Goal: Task Accomplishment & Management: Use online tool/utility

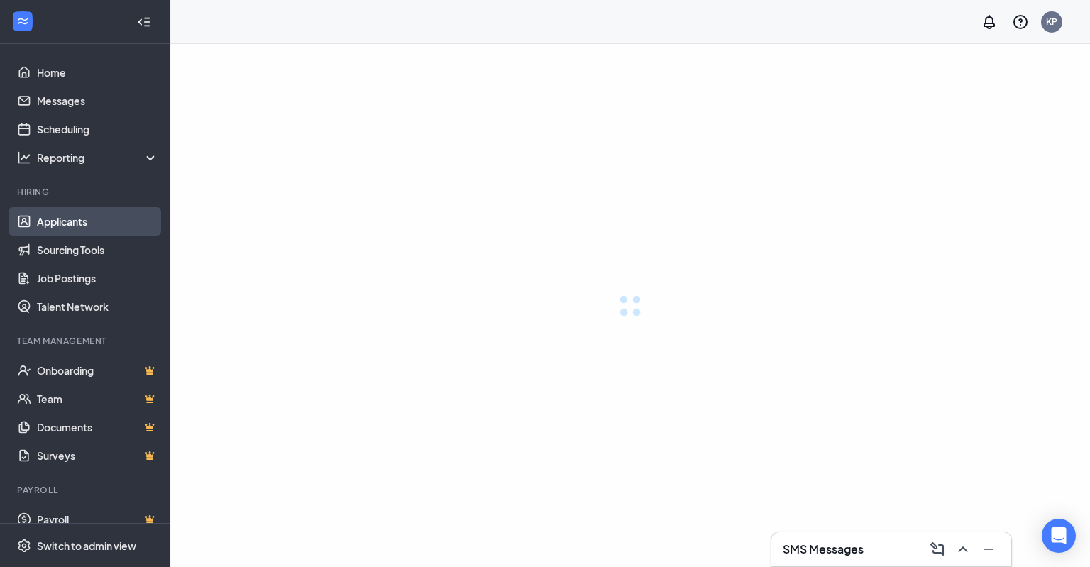
click at [70, 226] on link "Applicants" at bounding box center [97, 221] width 121 height 28
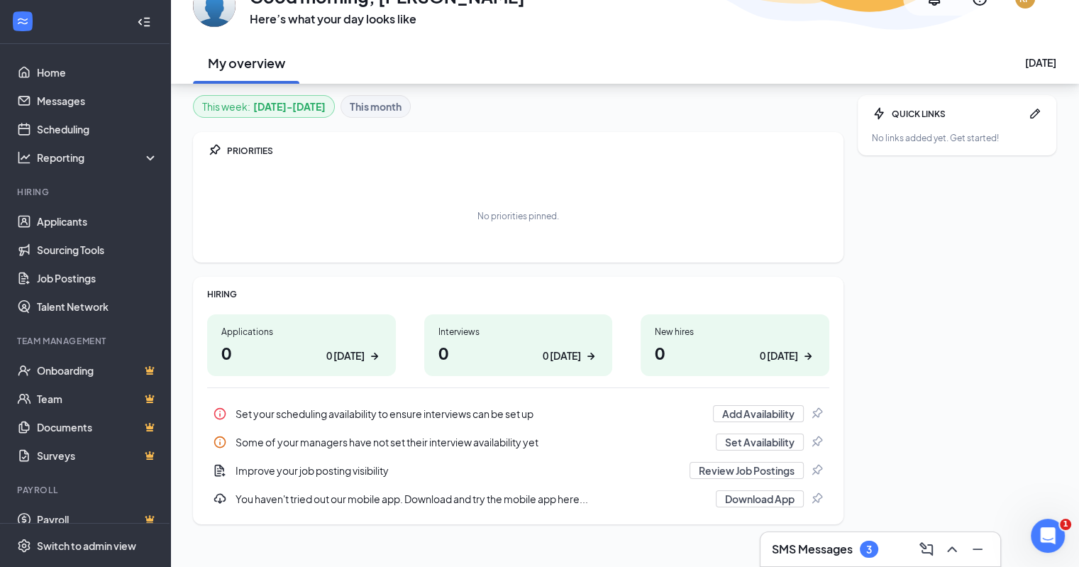
scroll to position [94, 0]
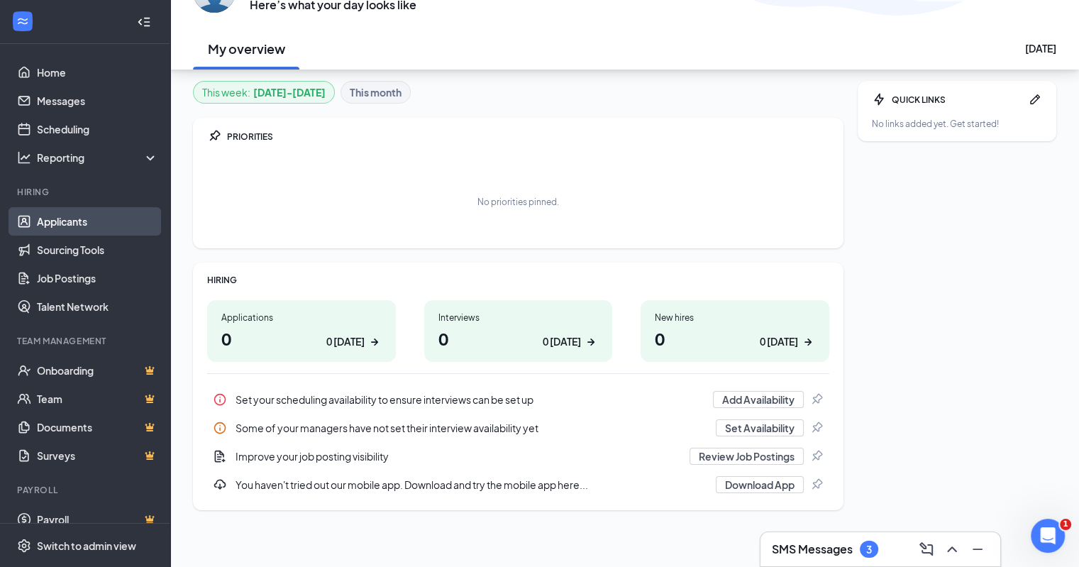
click at [65, 227] on link "Applicants" at bounding box center [97, 221] width 121 height 28
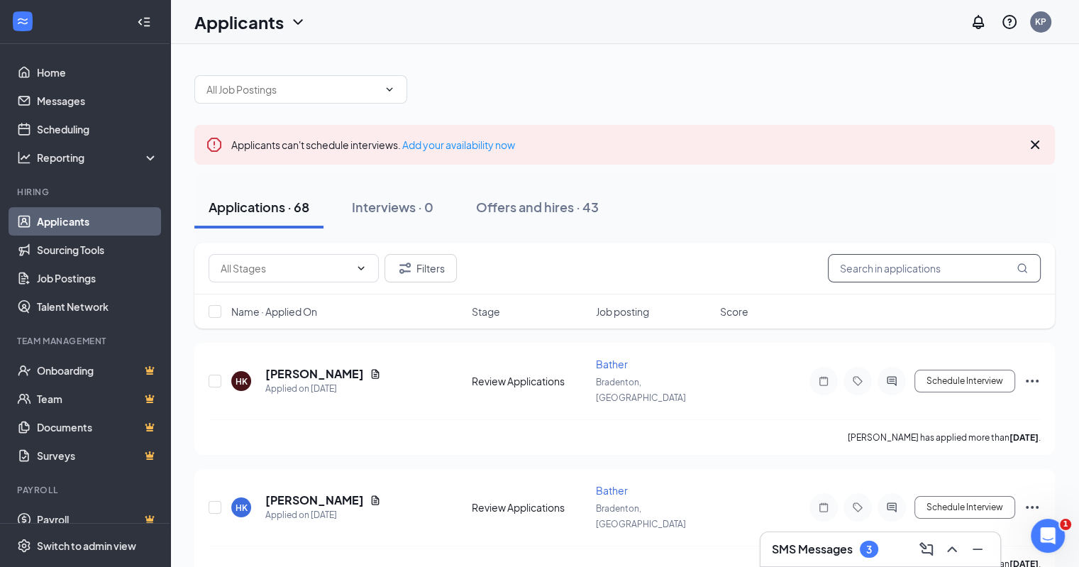
click at [874, 271] on input "text" at bounding box center [934, 268] width 213 height 28
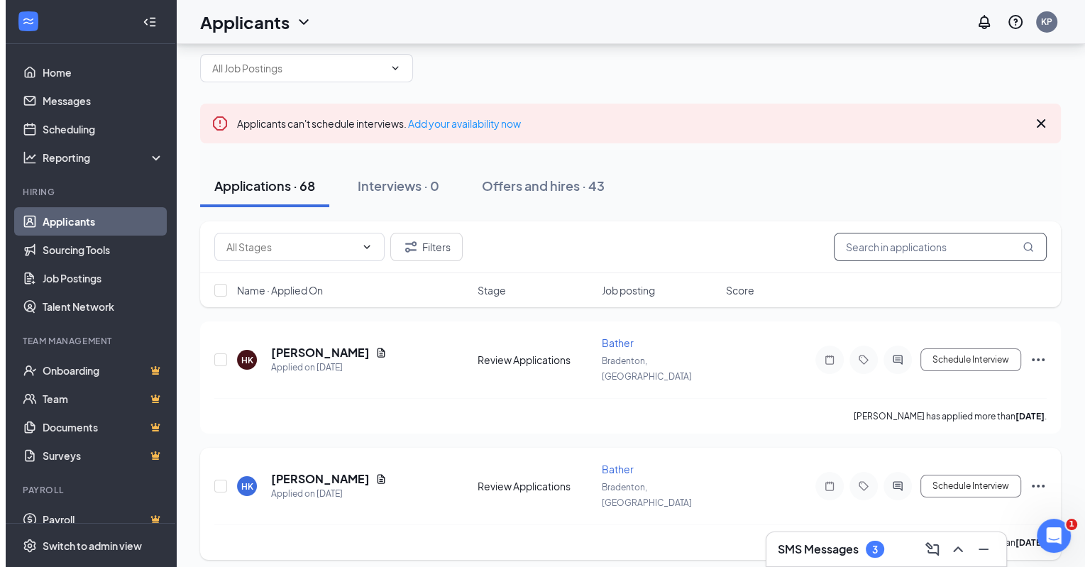
scroll to position [79, 0]
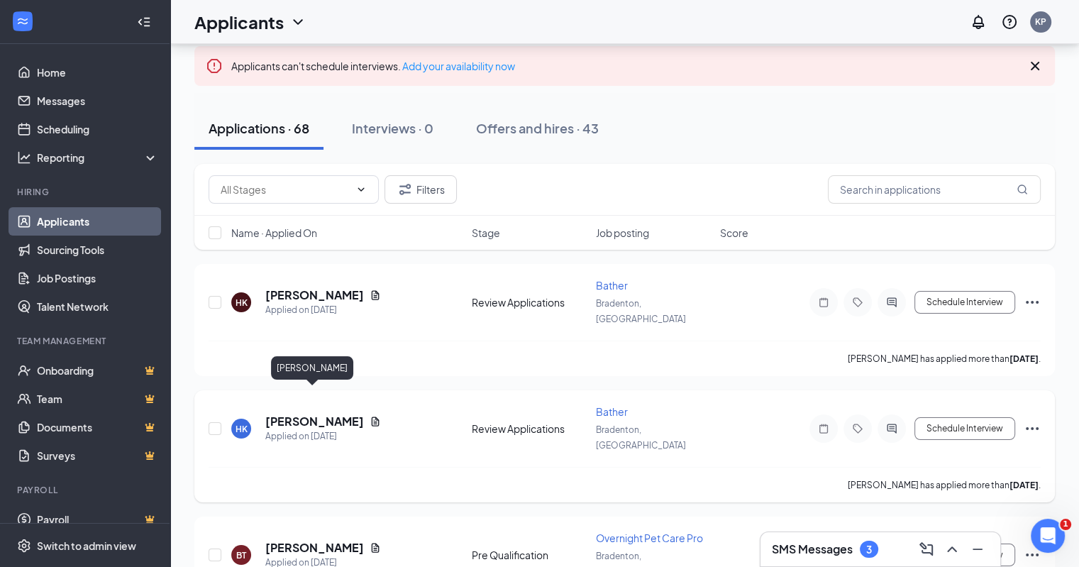
click at [347, 414] on div "[PERSON_NAME]" at bounding box center [323, 422] width 116 height 16
click at [372, 416] on icon "Document" at bounding box center [376, 420] width 8 height 9
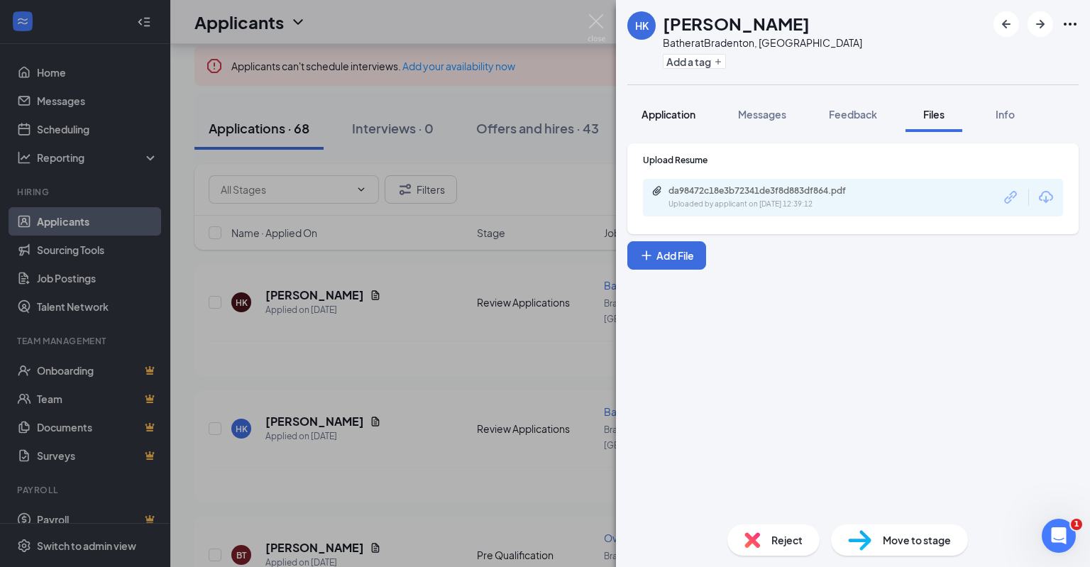
click at [661, 101] on button "Application" at bounding box center [668, 113] width 82 height 35
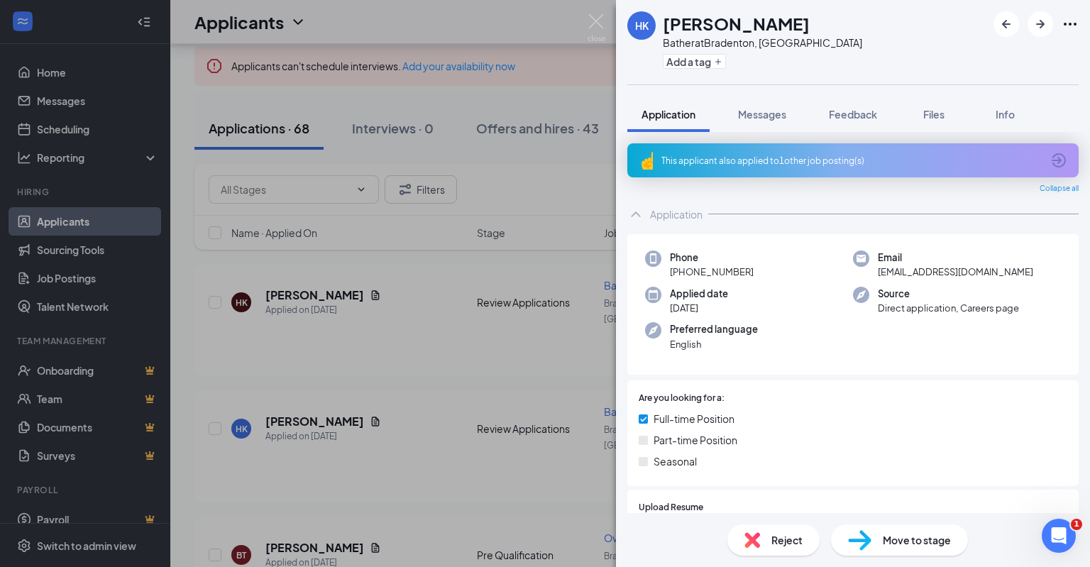
click at [758, 23] on h1 "[PERSON_NAME]" at bounding box center [736, 23] width 147 height 24
copy h1 "Krahnert"
drag, startPoint x: 997, startPoint y: 273, endPoint x: 873, endPoint y: 275, distance: 124.2
click at [873, 275] on div "Email [EMAIL_ADDRESS][DOMAIN_NAME]" at bounding box center [957, 264] width 208 height 29
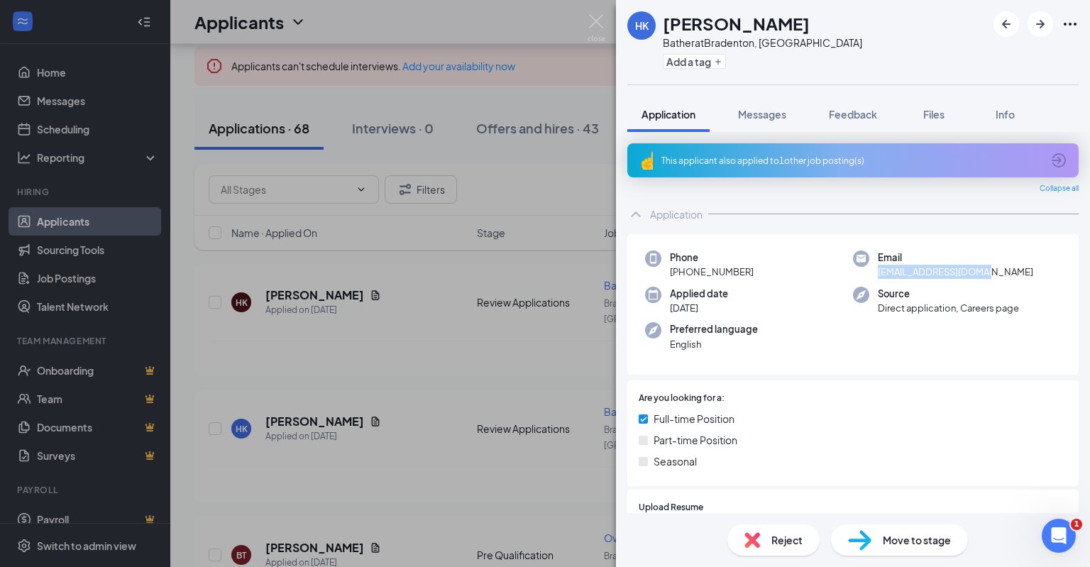
copy span "[EMAIL_ADDRESS][DOMAIN_NAME]"
